Goal: Check status: Check status

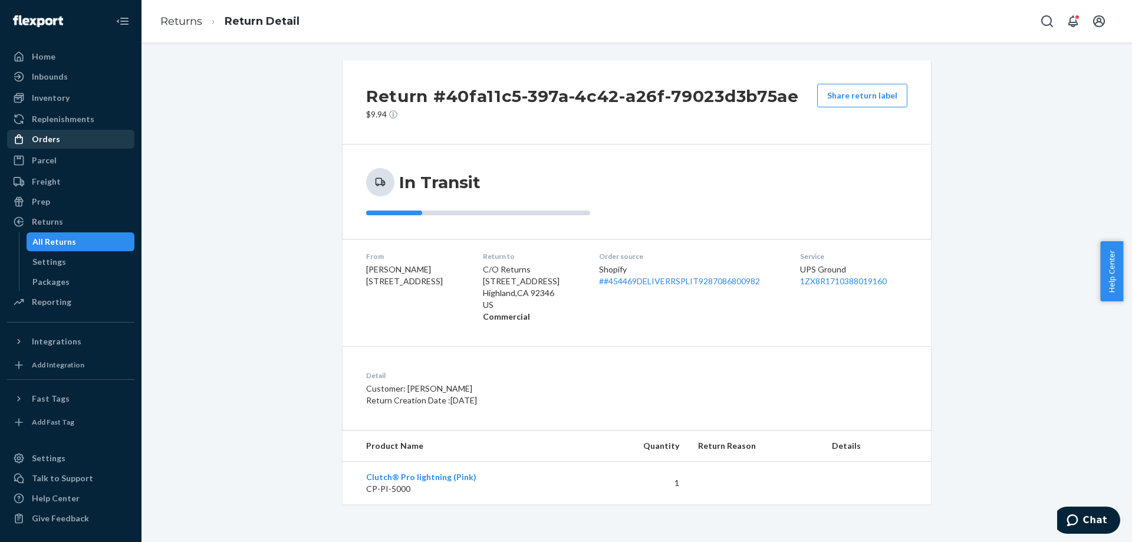
click at [47, 144] on div "Orders" at bounding box center [46, 139] width 28 height 12
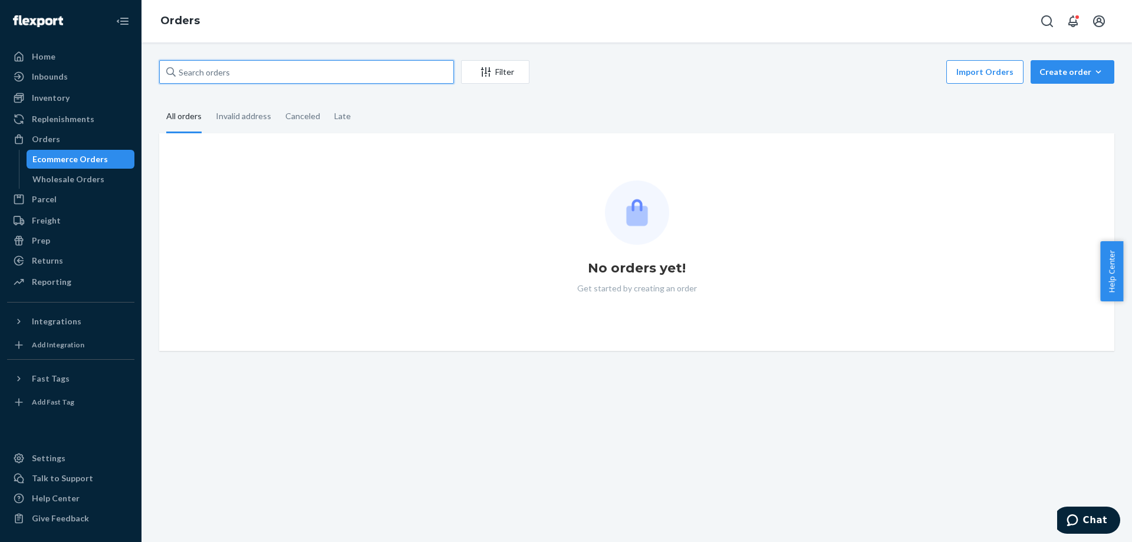
click at [331, 78] on input "text" at bounding box center [306, 72] width 295 height 24
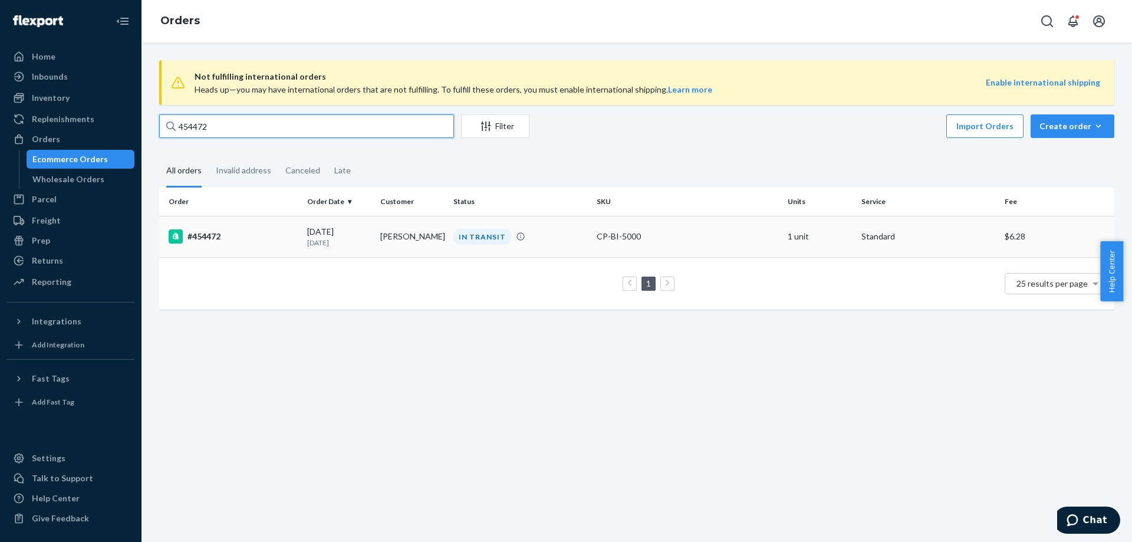
type input "454472"
click at [404, 236] on td "[PERSON_NAME]" at bounding box center [411, 236] width 73 height 41
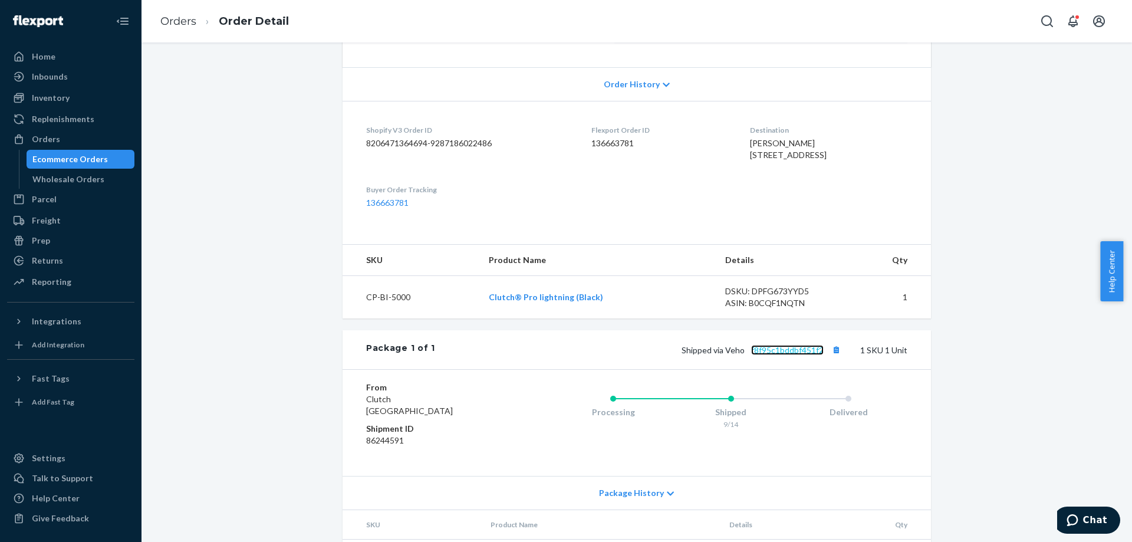
scroll to position [118, 0]
